Goal: Navigation & Orientation: Find specific page/section

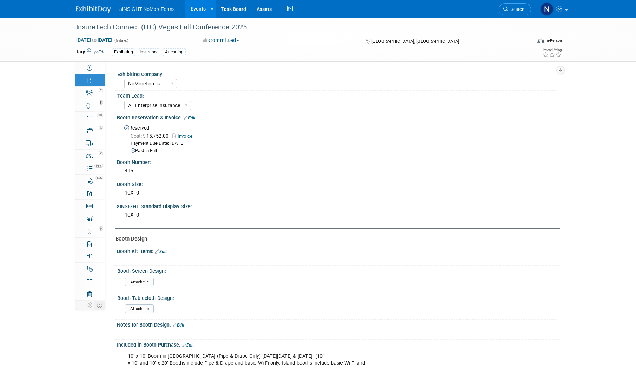
select select "NoMoreForms"
select select "AE Enterprise Insurance"
click at [195, 7] on link "Events" at bounding box center [198, 9] width 26 height 18
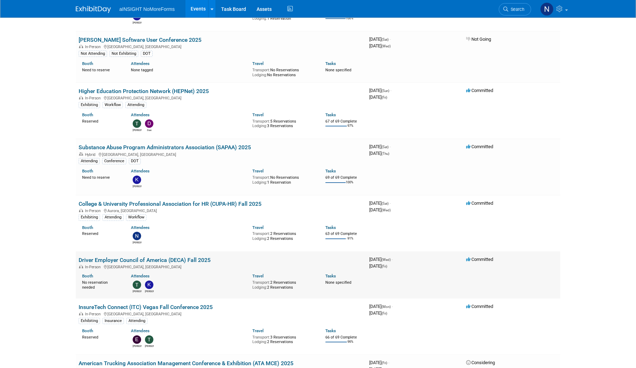
scroll to position [175, 0]
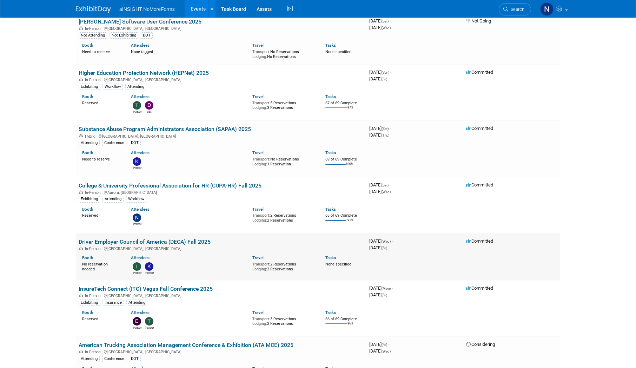
click at [185, 243] on link "Driver Employer Council of America (DECA) Fall 2025" at bounding box center [145, 241] width 132 height 7
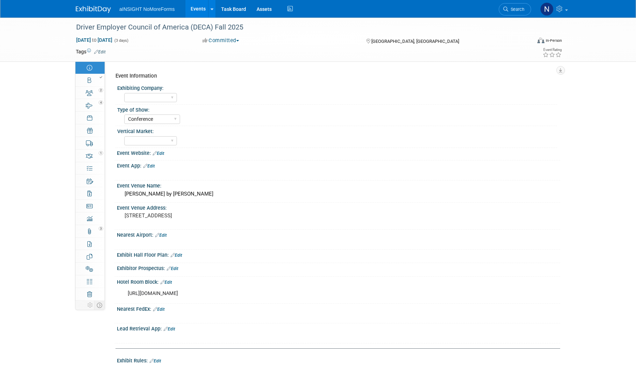
select select "Conference"
click at [95, 98] on link "2 Staff 2" at bounding box center [89, 93] width 29 height 12
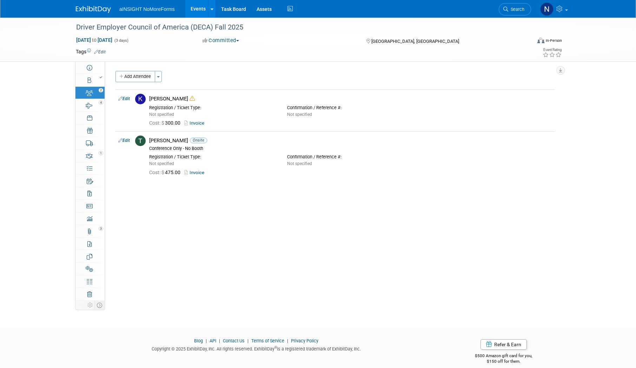
click at [202, 9] on link "Events" at bounding box center [198, 9] width 26 height 18
